Goal: Book appointment/travel/reservation

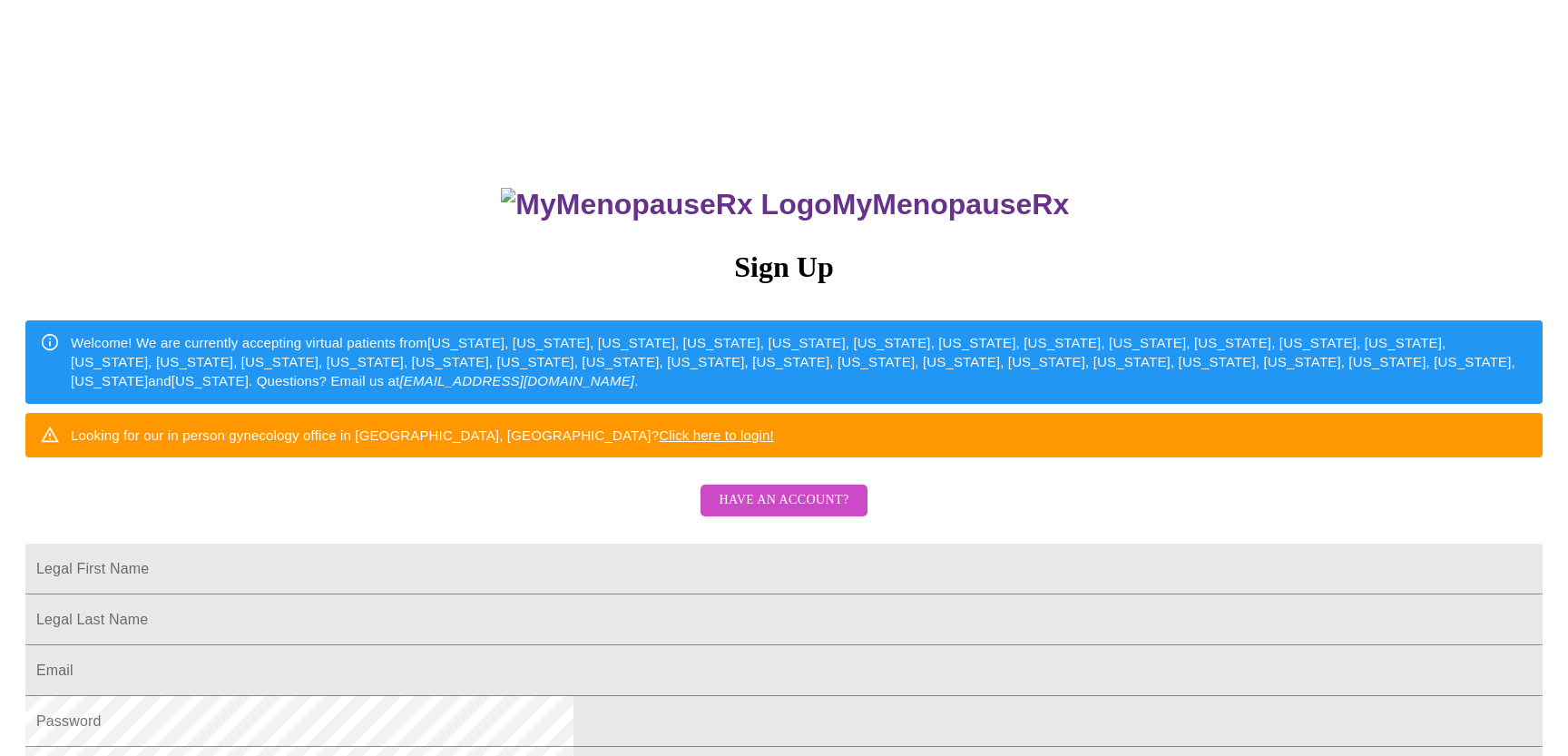
click at [787, 511] on span "Have an account?" at bounding box center [784, 500] width 130 height 22
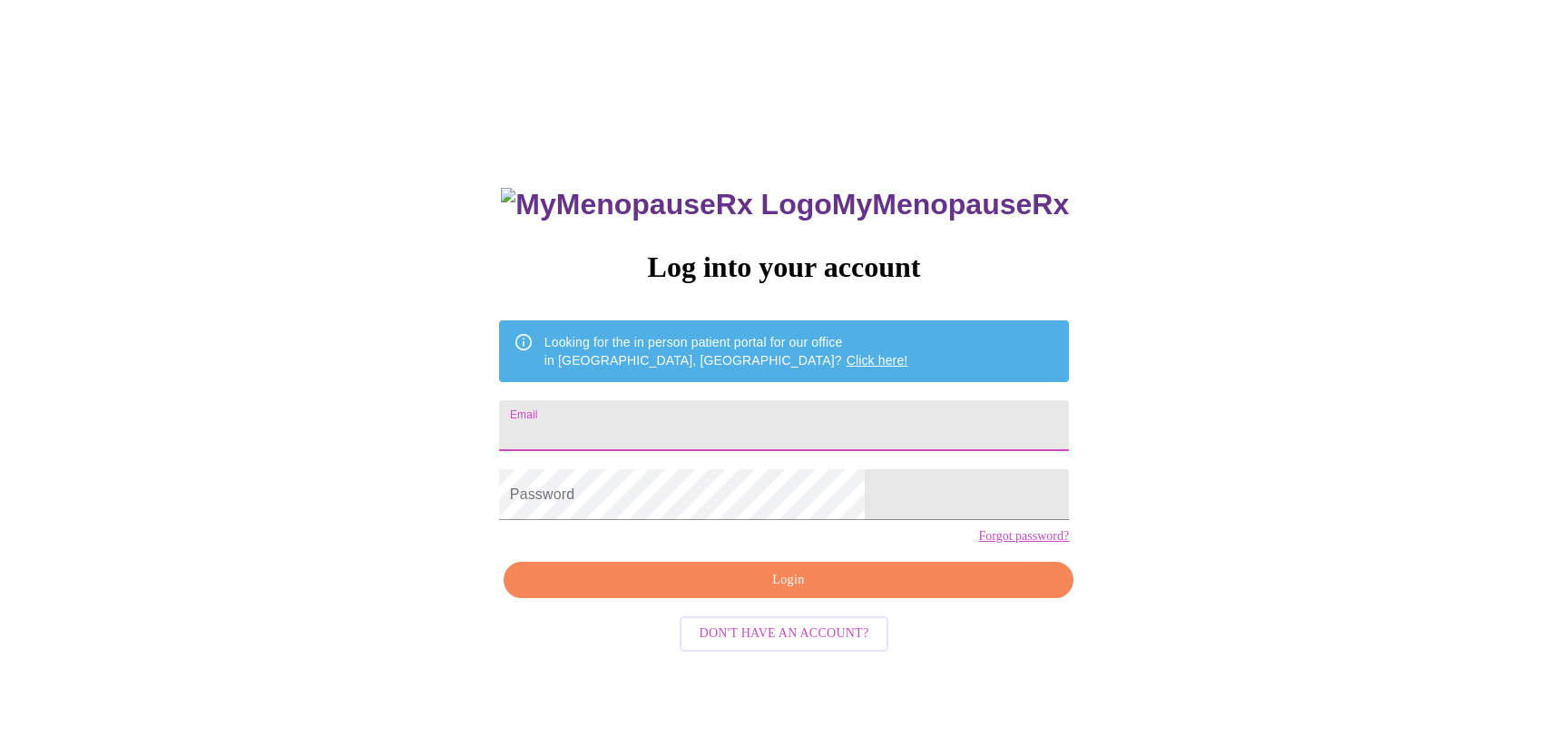
click at [656, 429] on input "Email" at bounding box center [784, 426] width 570 height 50
type input "[EMAIL_ADDRESS][DOMAIN_NAME]"
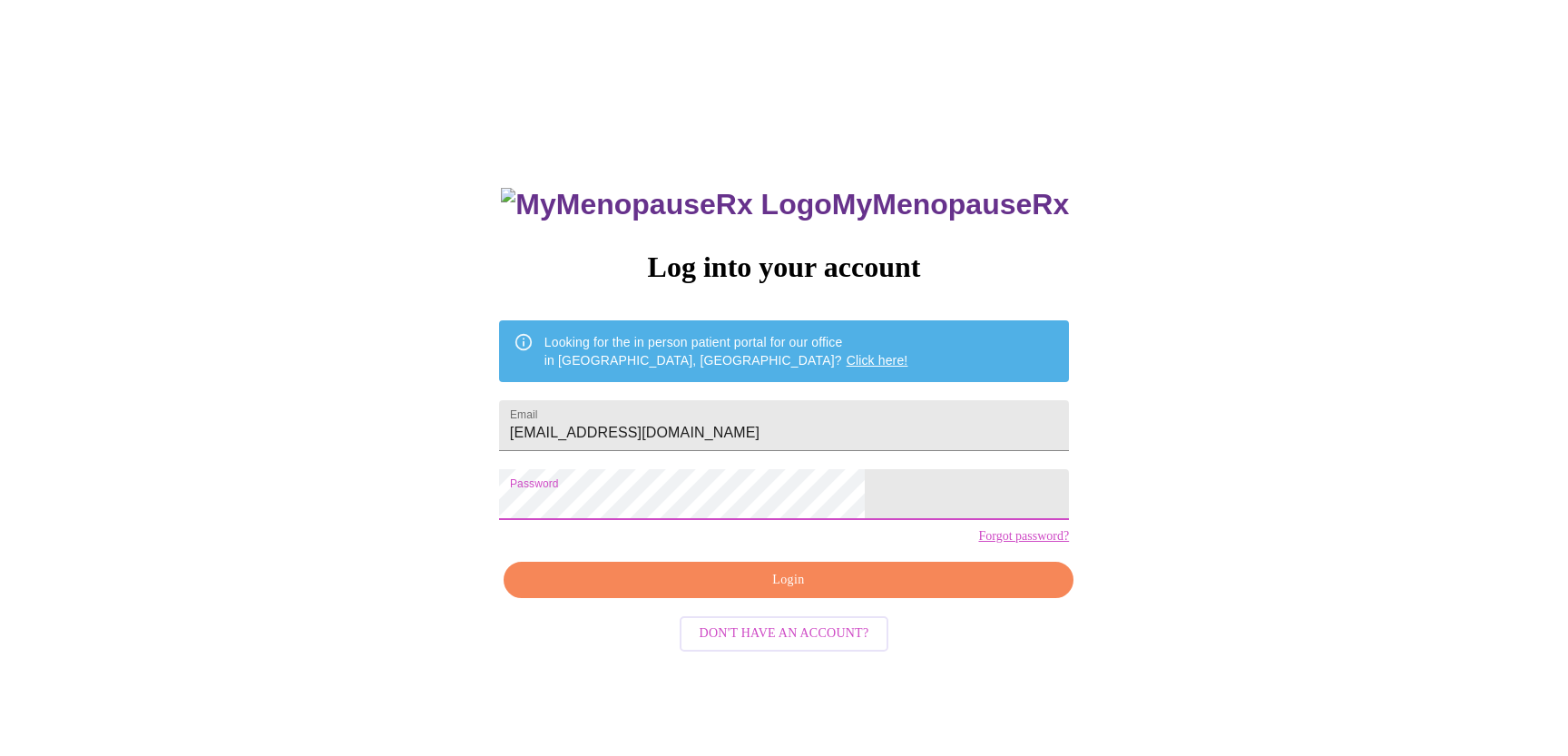
click at [812, 592] on span "Login" at bounding box center [789, 580] width 529 height 22
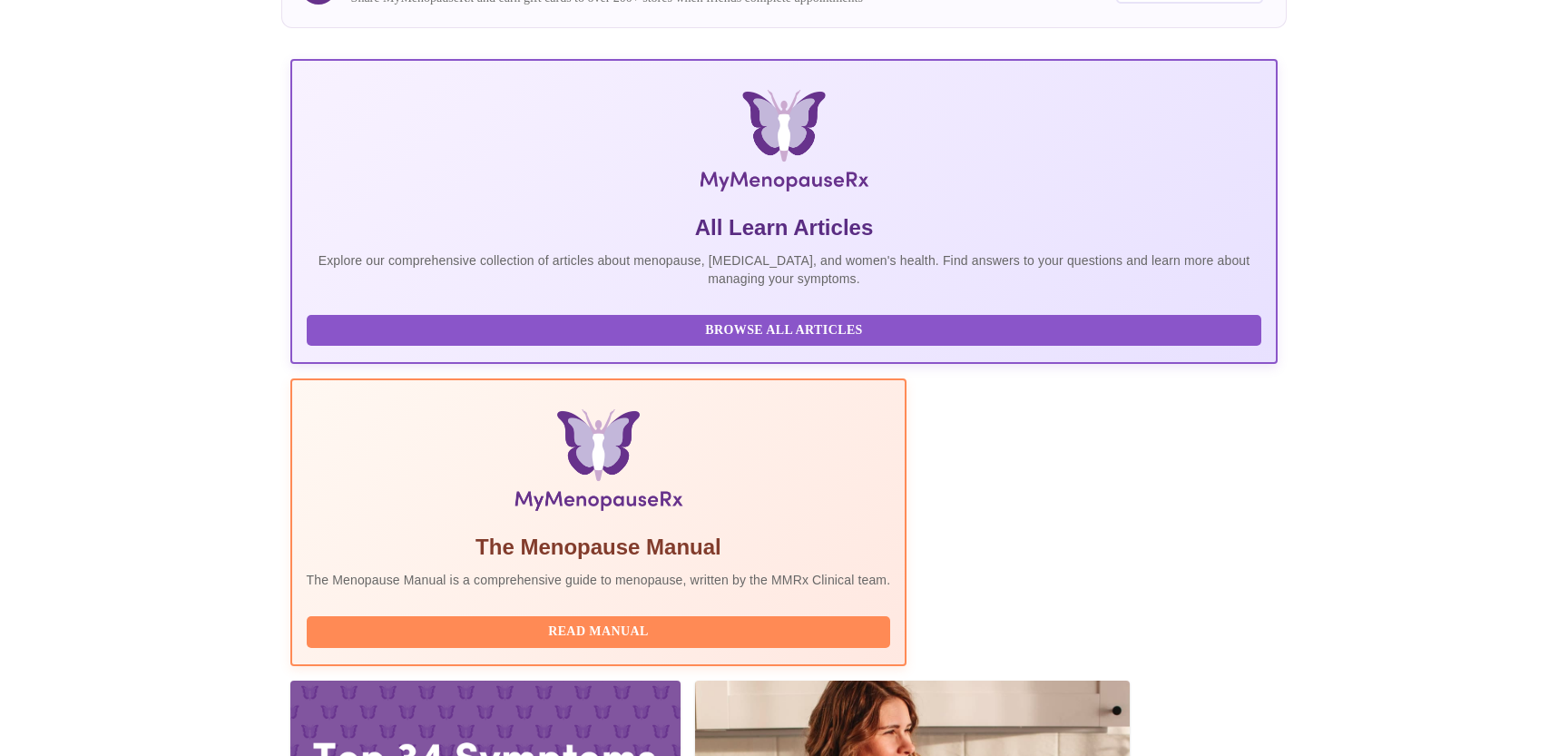
scroll to position [237, 0]
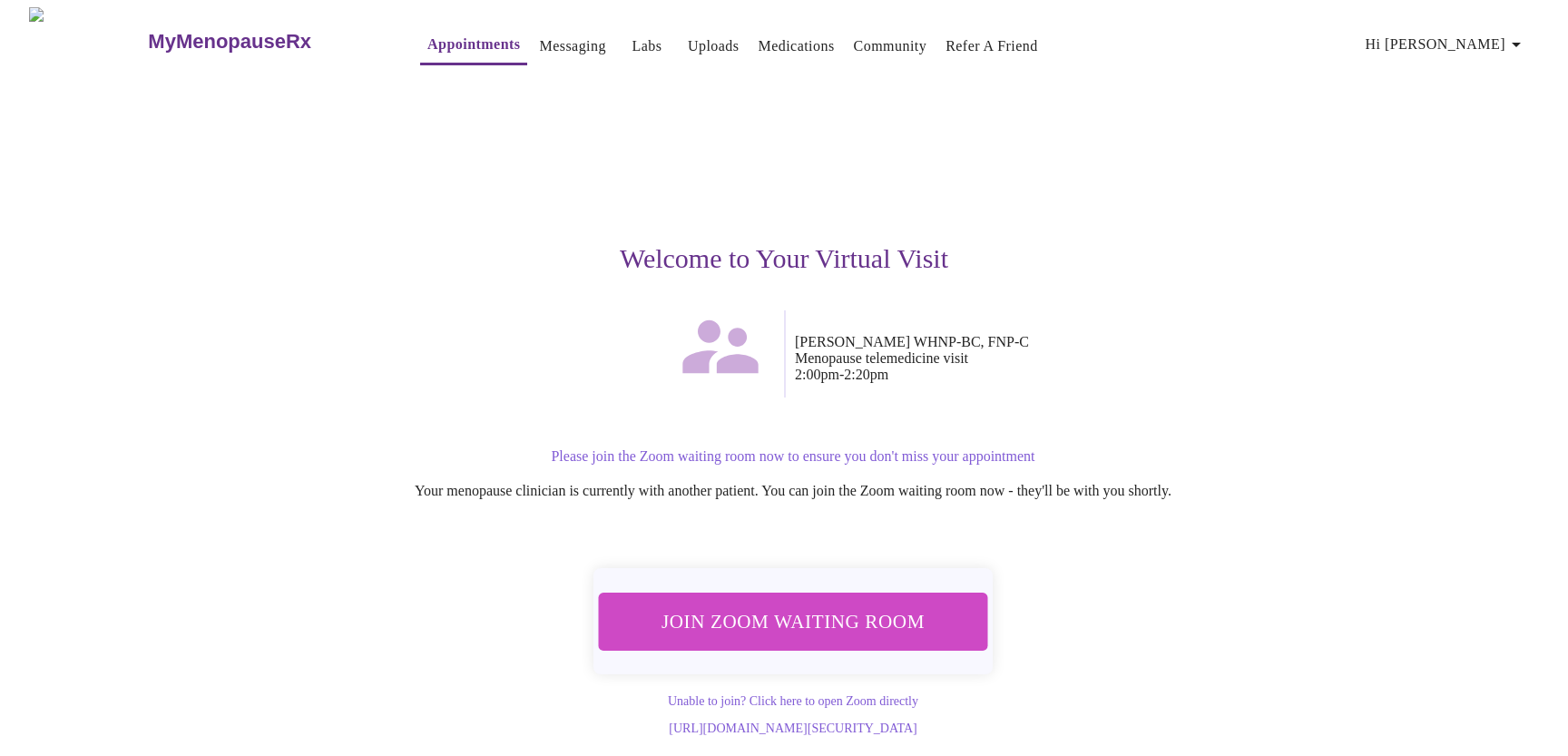
click at [876, 603] on span "Join Zoom Waiting Room" at bounding box center [794, 621] width 357 height 35
